Goal: Feedback & Contribution: Contribute content

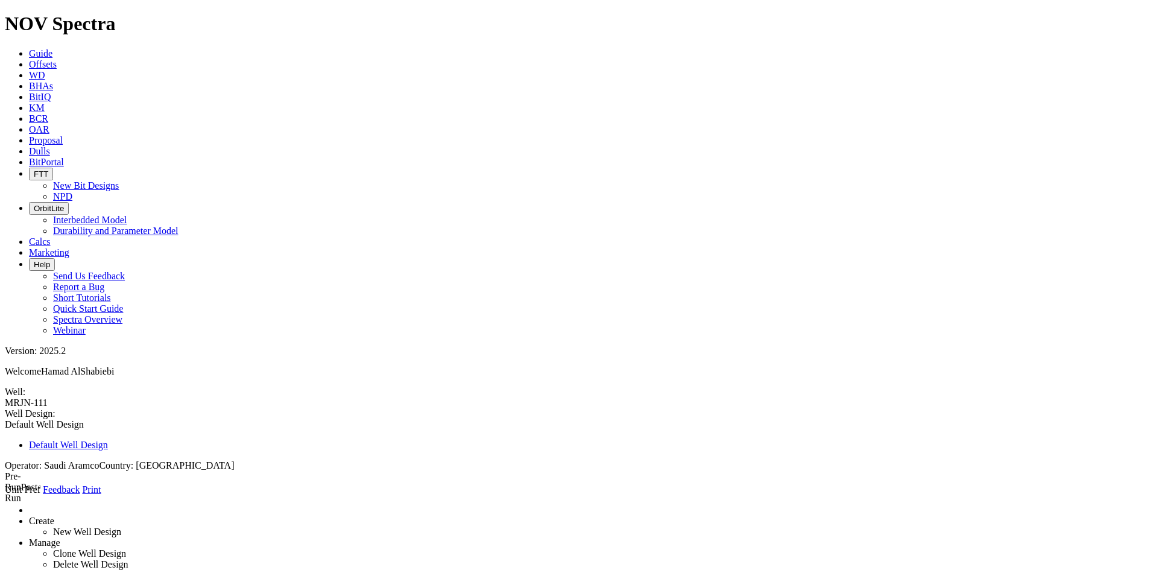
click at [50, 146] on link "Dulls" at bounding box center [39, 151] width 21 height 10
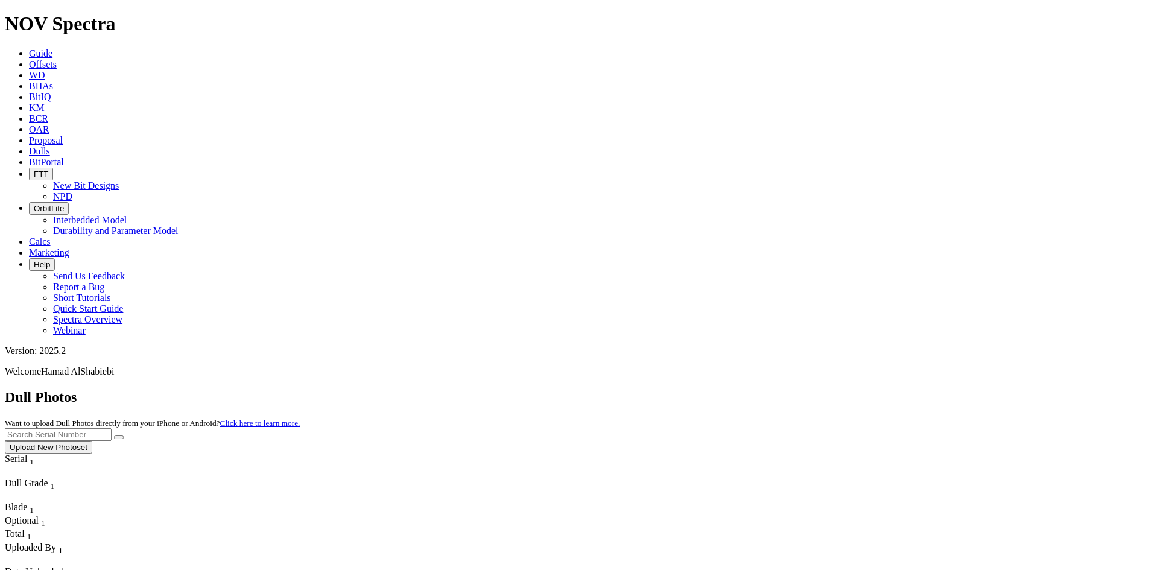
scroll to position [4944, 0]
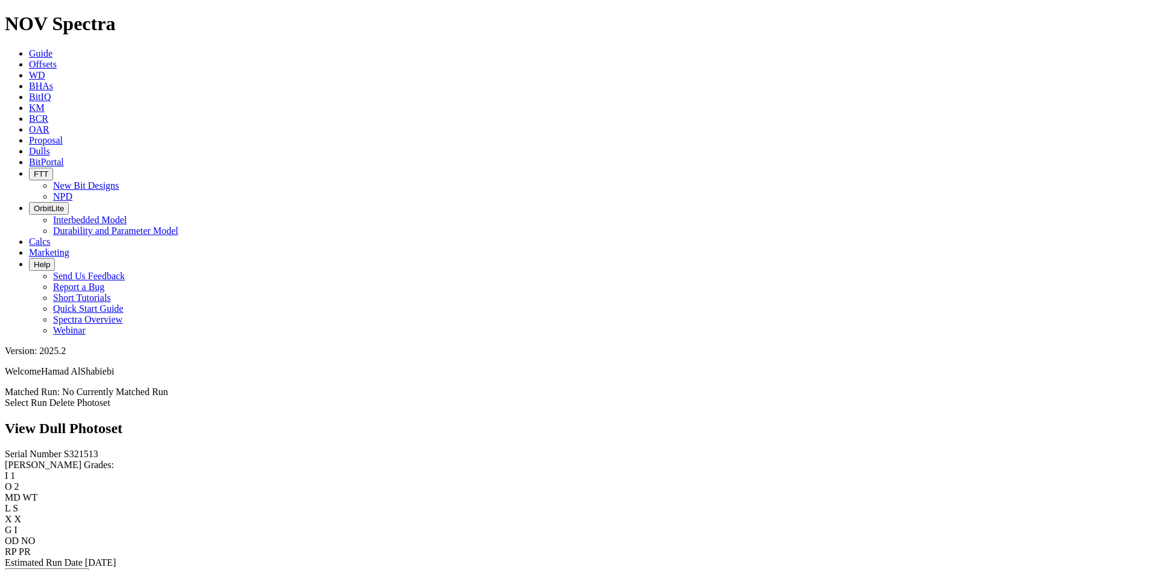
scroll to position [1312, 0]
click at [29, 146] on icon at bounding box center [29, 151] width 0 height 10
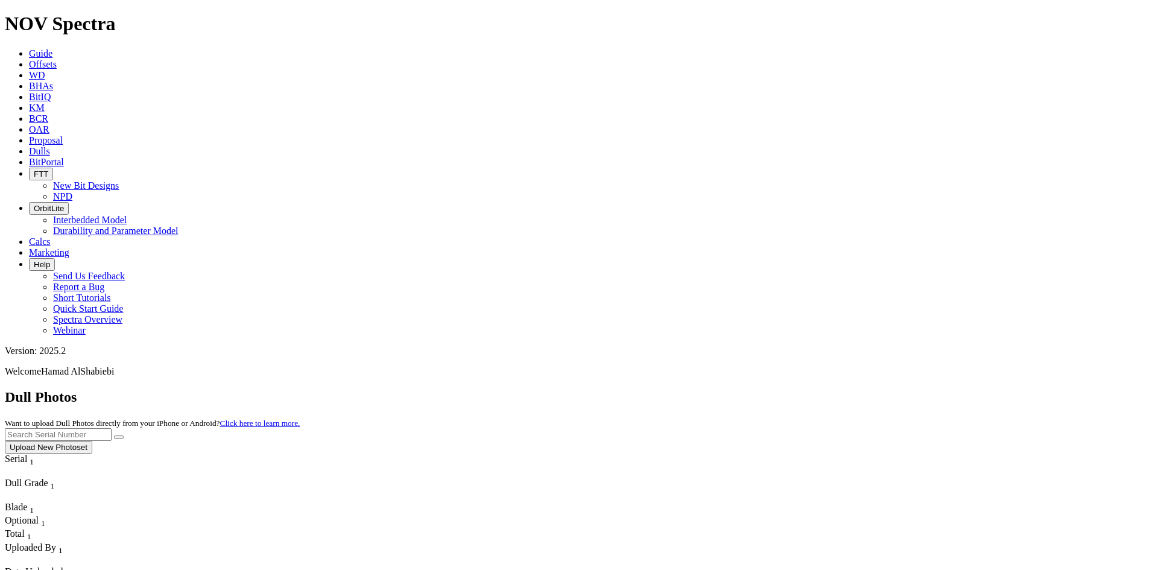
click at [92, 441] on button "Upload New Photoset" at bounding box center [48, 447] width 87 height 13
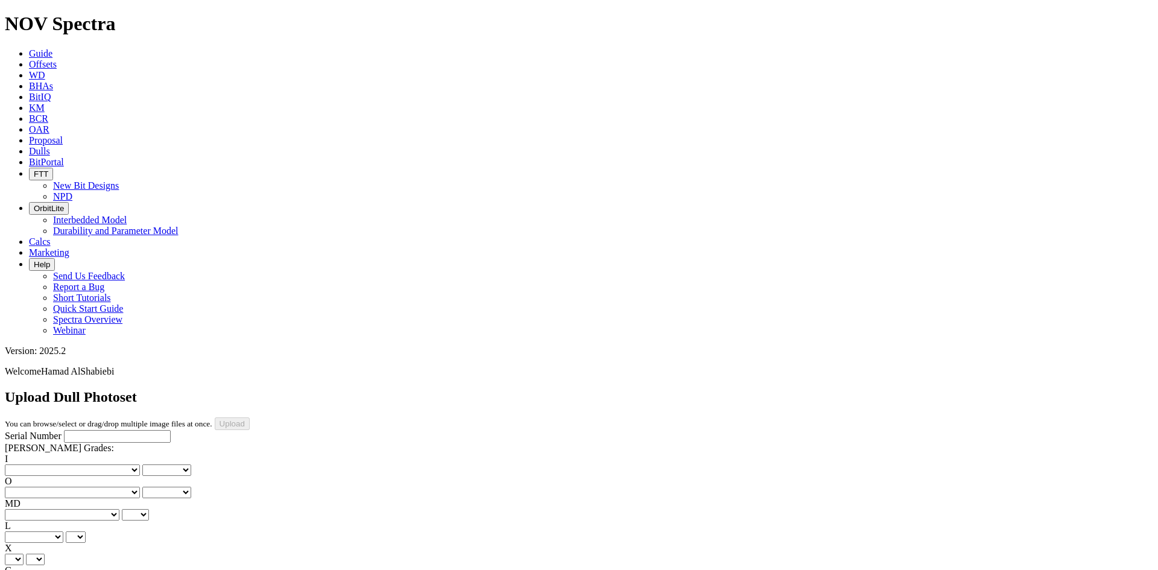
type input "C:\fakepath\output (13).png"
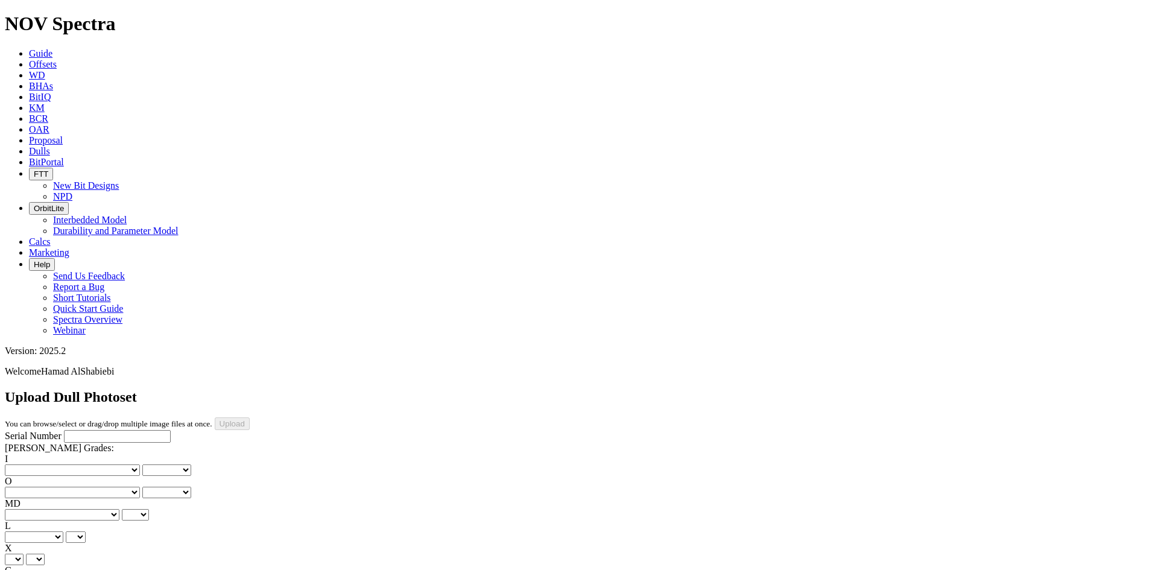
click at [29, 146] on icon at bounding box center [29, 151] width 0 height 10
